Goal: Task Accomplishment & Management: Use online tool/utility

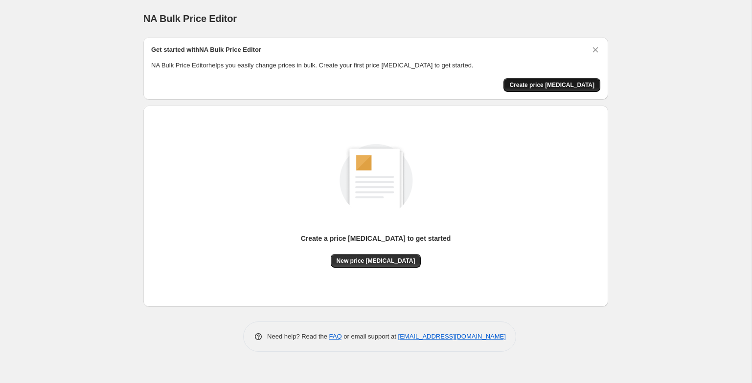
click at [567, 86] on span "Create price [MEDICAL_DATA]" at bounding box center [551, 85] width 85 height 8
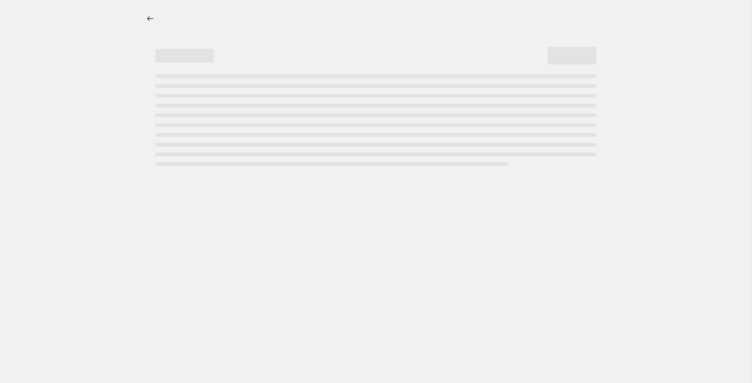
select select "percentage"
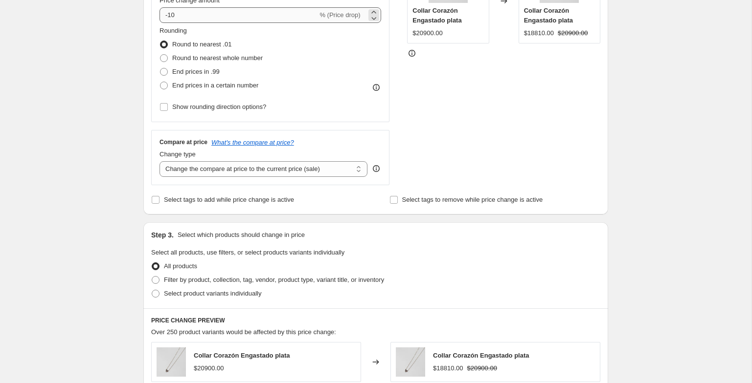
scroll to position [107, 0]
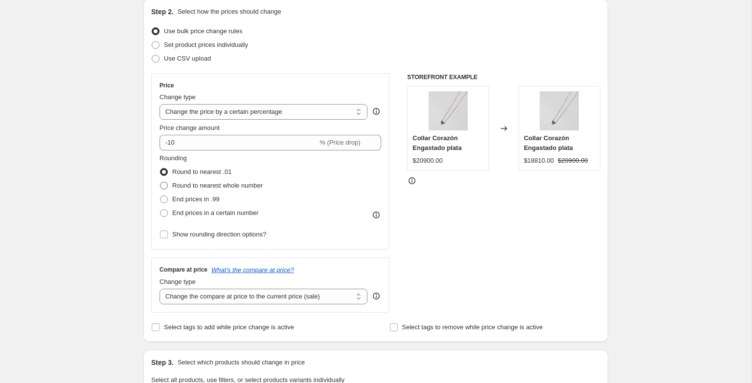
click at [167, 185] on span at bounding box center [164, 186] width 8 height 8
click at [160, 182] on input "Round to nearest whole number" at bounding box center [160, 182] width 0 height 0
radio input "true"
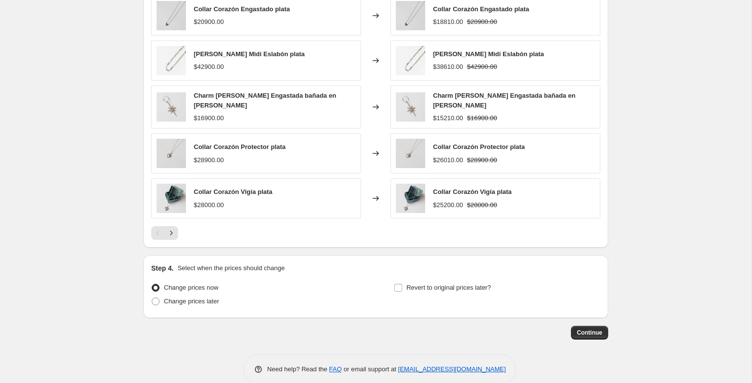
scroll to position [369, 0]
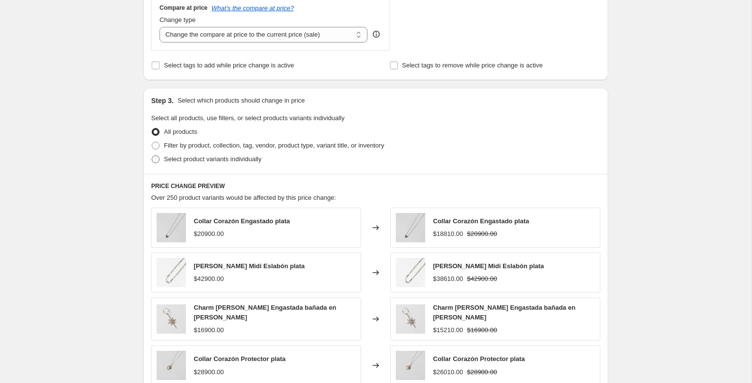
click at [157, 158] on span at bounding box center [156, 159] width 8 height 8
click at [152, 156] on input "Select product variants individually" at bounding box center [152, 155] width 0 height 0
radio input "true"
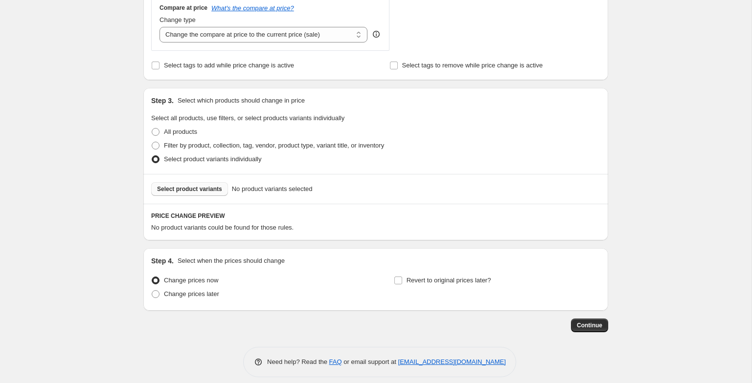
click at [178, 195] on button "Select product variants" at bounding box center [189, 189] width 77 height 14
click at [155, 149] on span at bounding box center [156, 146] width 8 height 8
click at [152, 142] on input "Filter by product, collection, tag, vendor, product type, variant title, or inv…" at bounding box center [152, 142] width 0 height 0
radio input "true"
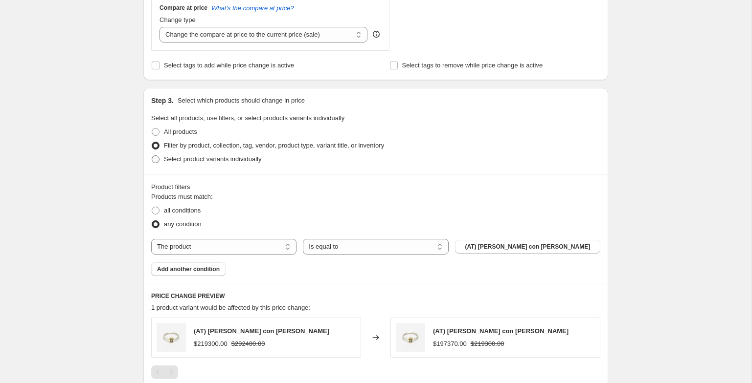
click at [161, 159] on label "Select product variants individually" at bounding box center [206, 160] width 110 height 14
click at [152, 156] on input "Select product variants individually" at bounding box center [152, 155] width 0 height 0
radio input "true"
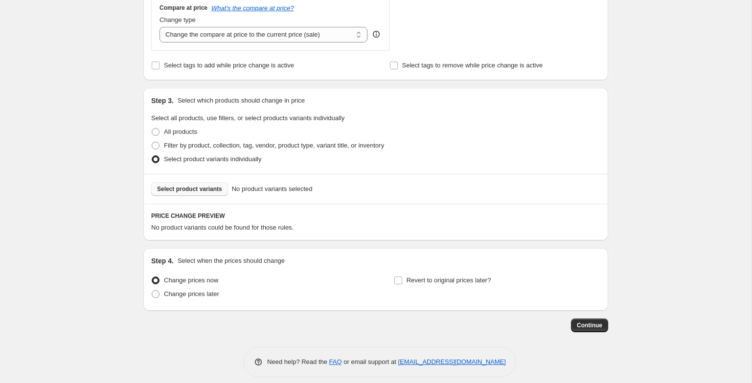
click at [184, 188] on span "Select product variants" at bounding box center [189, 189] width 65 height 8
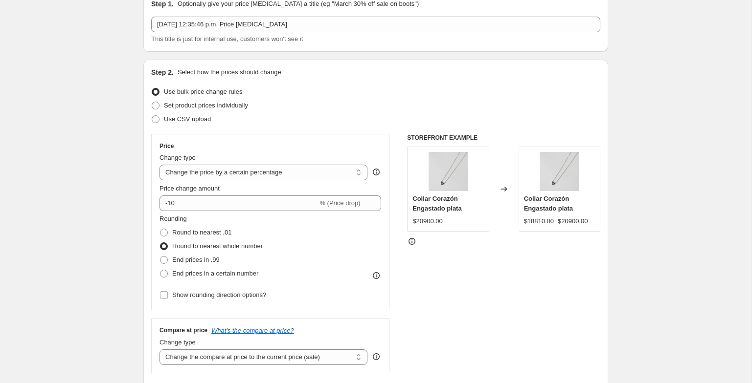
scroll to position [0, 0]
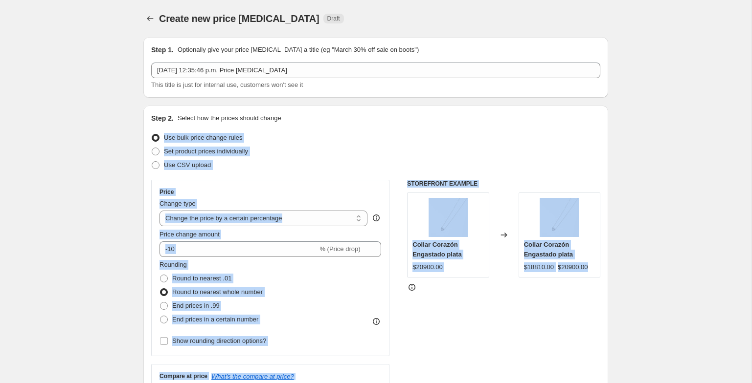
drag, startPoint x: 347, startPoint y: 124, endPoint x: 492, endPoint y: 328, distance: 251.0
click at [492, 328] on div "Step 2. Select how the prices should change Use bulk price change rules Set pro…" at bounding box center [375, 277] width 449 height 328
click at [492, 314] on div "STOREFRONT EXAMPLE Collar Corazón Engastado plata $20900.00 Changed to Collar C…" at bounding box center [503, 300] width 193 height 240
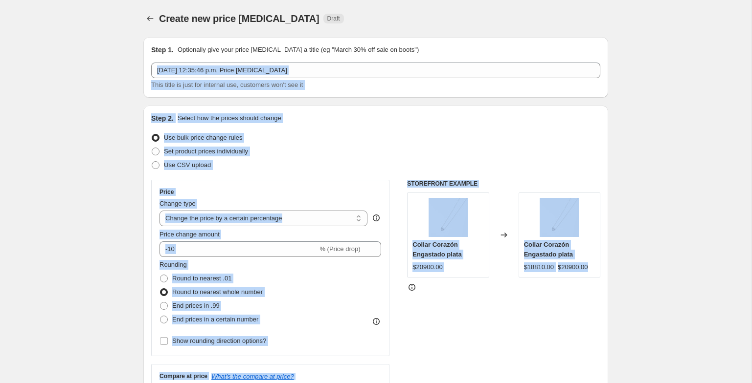
drag, startPoint x: 580, startPoint y: 331, endPoint x: 109, endPoint y: 56, distance: 545.6
click at [109, 56] on div "Create new price [MEDICAL_DATA]. This page is ready Create new price [MEDICAL_D…" at bounding box center [375, 380] width 751 height 761
click at [141, 60] on div "Step 1. Optionally give your price [MEDICAL_DATA] a title (eg "March 30% off sa…" at bounding box center [371, 365] width 472 height 672
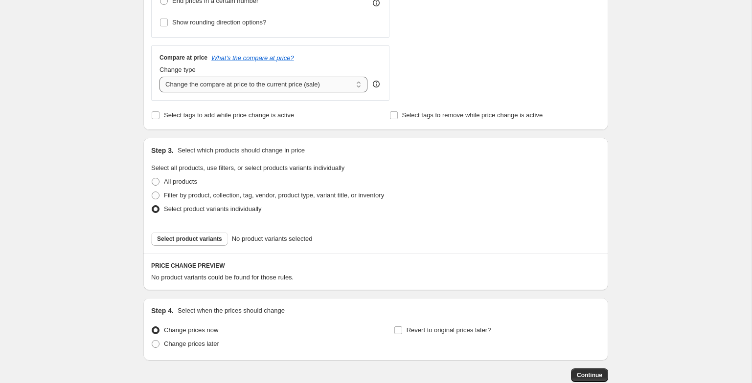
scroll to position [377, 0]
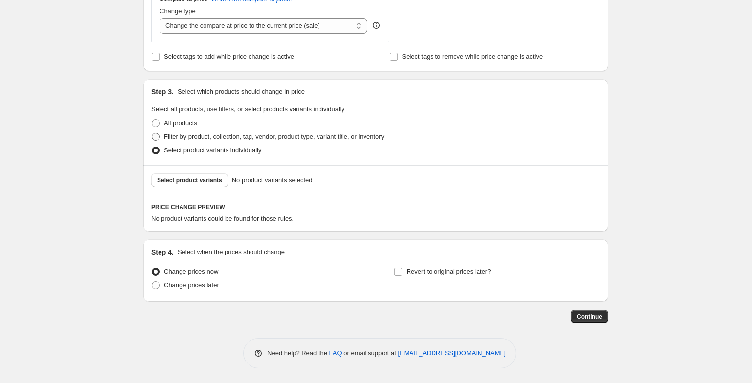
click at [183, 135] on span "Filter by product, collection, tag, vendor, product type, variant title, or inv…" at bounding box center [274, 136] width 220 height 7
click at [152, 133] on input "Filter by product, collection, tag, vendor, product type, variant title, or inv…" at bounding box center [152, 133] width 0 height 0
radio input "true"
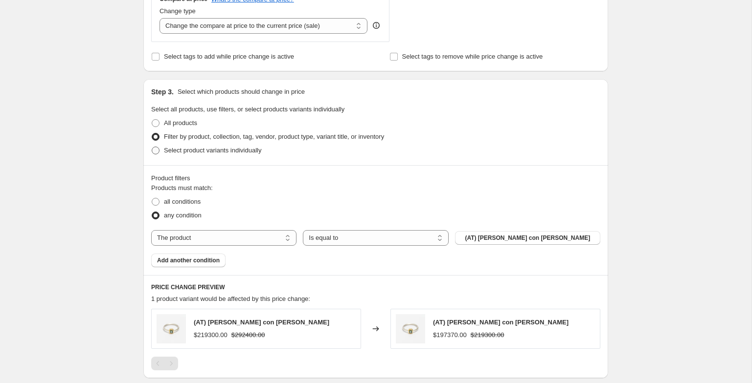
click at [210, 145] on label "Select product variants individually" at bounding box center [206, 151] width 110 height 14
click at [152, 147] on input "Select product variants individually" at bounding box center [152, 147] width 0 height 0
radio input "true"
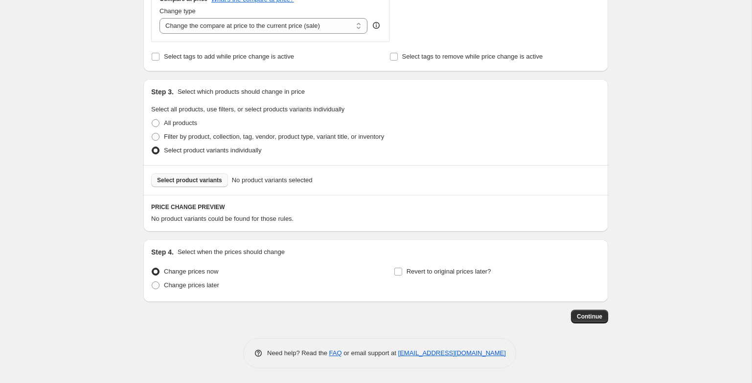
click at [202, 185] on button "Select product variants" at bounding box center [189, 181] width 77 height 14
click at [206, 140] on span "Filter by product, collection, tag, vendor, product type, variant title, or inv…" at bounding box center [274, 136] width 220 height 7
click at [152, 133] on input "Filter by product, collection, tag, vendor, product type, variant title, or inv…" at bounding box center [152, 133] width 0 height 0
radio input "true"
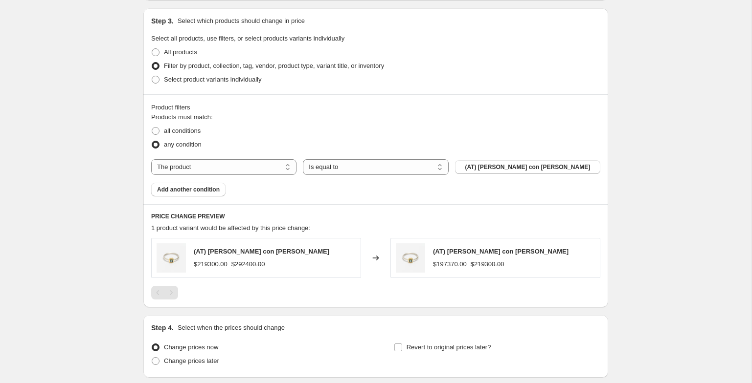
scroll to position [467, 0]
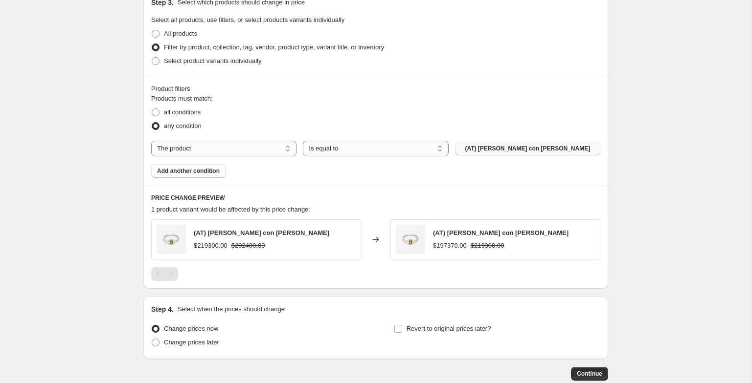
click at [533, 152] on span "(AT) [PERSON_NAME] con [PERSON_NAME]" at bounding box center [527, 149] width 125 height 8
click at [161, 34] on label "All products" at bounding box center [174, 34] width 46 height 14
click at [152, 30] on input "All products" at bounding box center [152, 30] width 0 height 0
radio input "true"
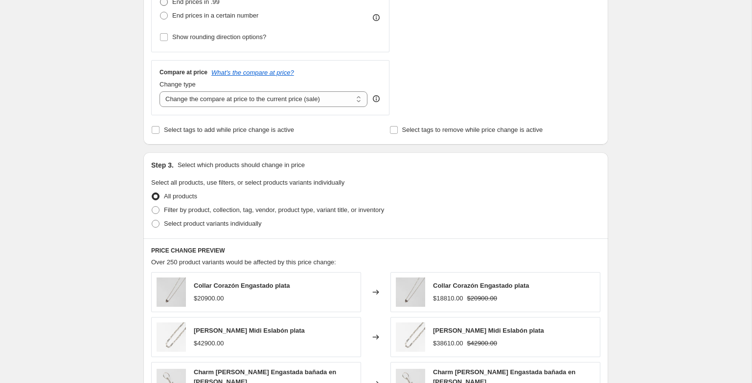
scroll to position [299, 0]
